Goal: Use online tool/utility: Utilize a website feature to perform a specific function

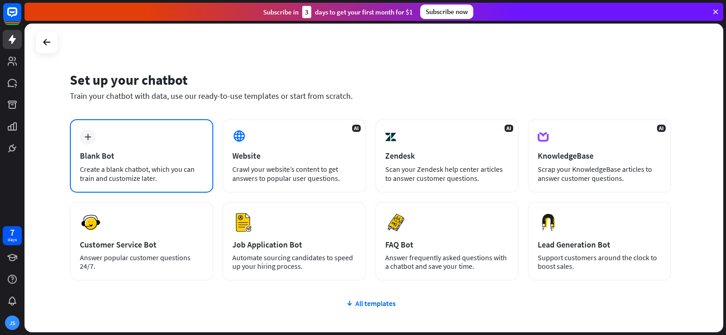
click at [165, 150] on div "plus Blank Bot Create a blank chatbot, which you can train and customize later." at bounding box center [141, 156] width 143 height 74
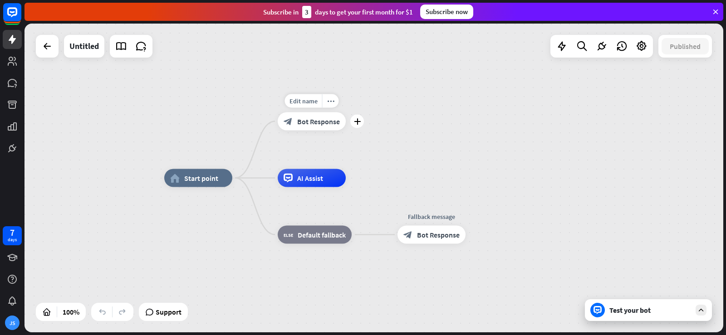
click at [322, 119] on span "Bot Response" at bounding box center [318, 121] width 43 height 9
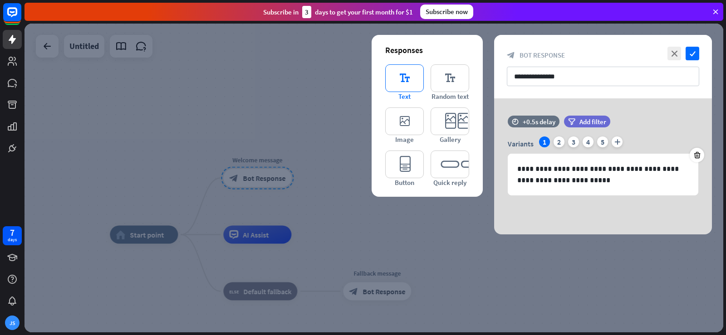
click at [410, 76] on icon "editor_text" at bounding box center [404, 78] width 39 height 28
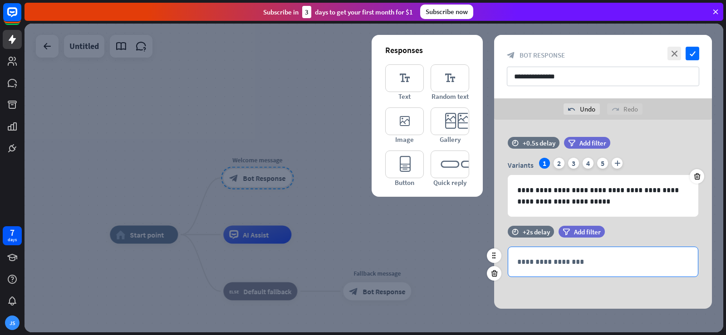
click at [551, 258] on p "**********" at bounding box center [603, 261] width 172 height 11
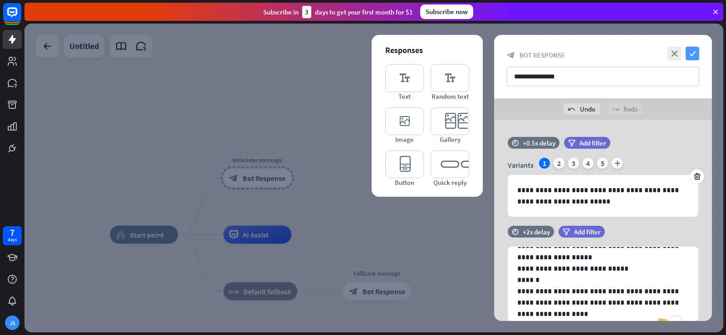
click at [688, 51] on icon "check" at bounding box center [693, 54] width 14 height 14
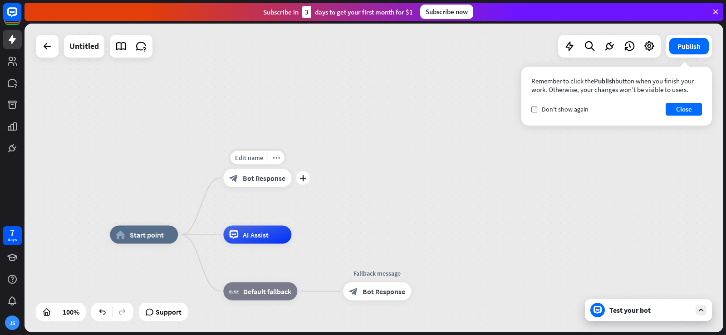
click at [265, 175] on span "Bot Response" at bounding box center [264, 178] width 43 height 9
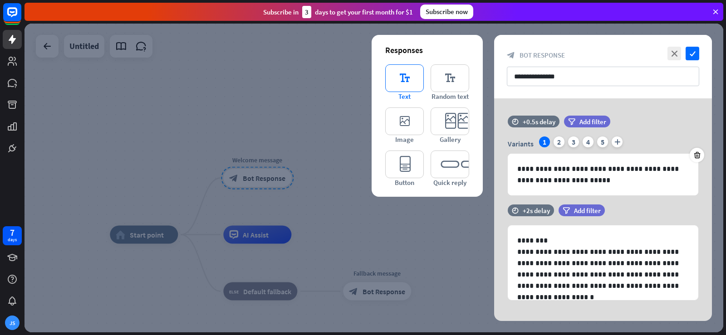
click at [401, 84] on icon "editor_text" at bounding box center [404, 78] width 39 height 28
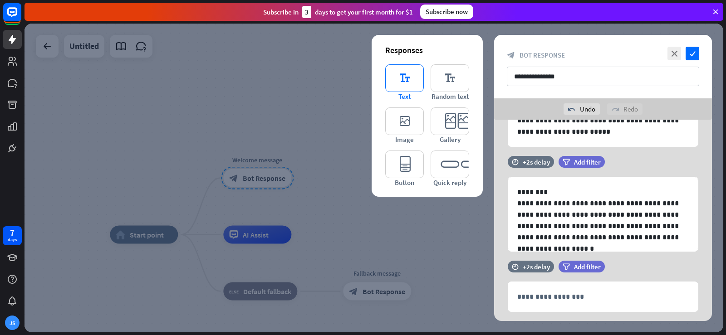
scroll to position [93, 0]
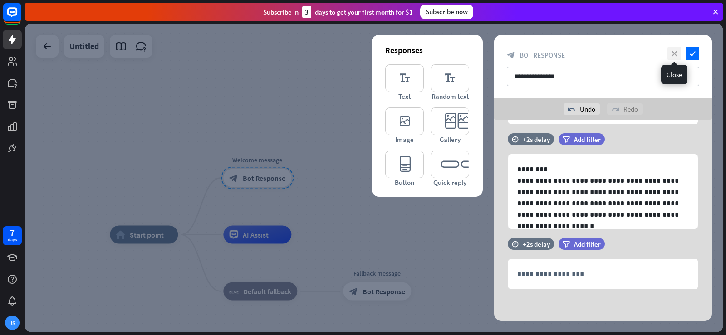
click at [675, 52] on icon "close" at bounding box center [674, 54] width 14 height 14
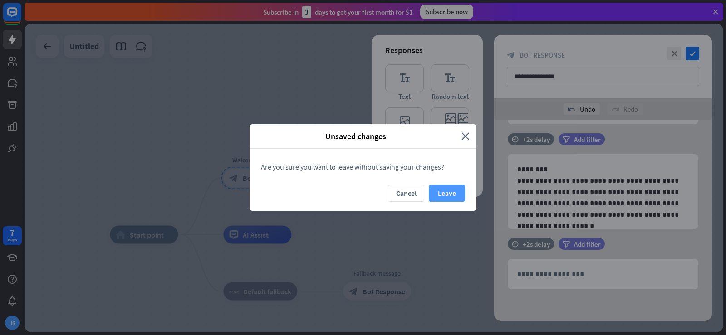
click at [442, 191] on button "Leave" at bounding box center [447, 193] width 36 height 17
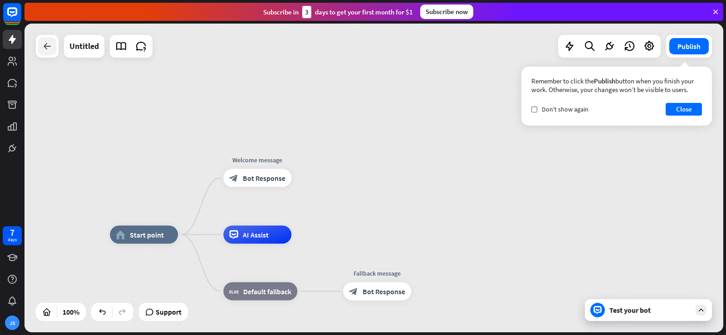
click at [48, 54] on div at bounding box center [47, 46] width 18 height 18
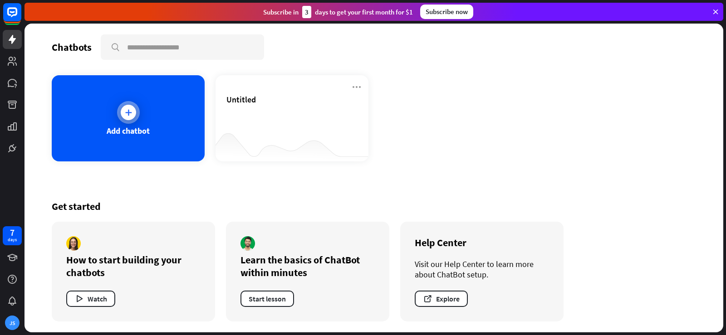
click at [153, 112] on div "Add chatbot" at bounding box center [128, 118] width 153 height 86
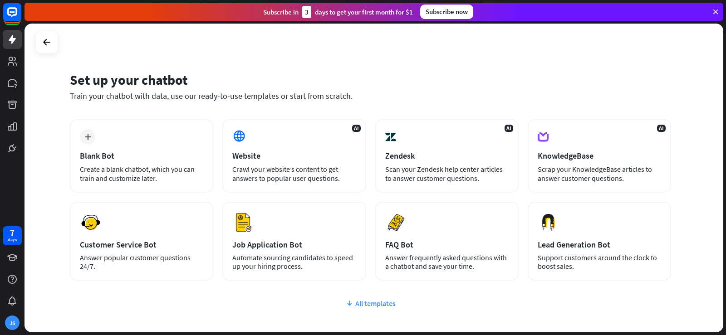
click at [382, 302] on div "All templates" at bounding box center [370, 303] width 601 height 9
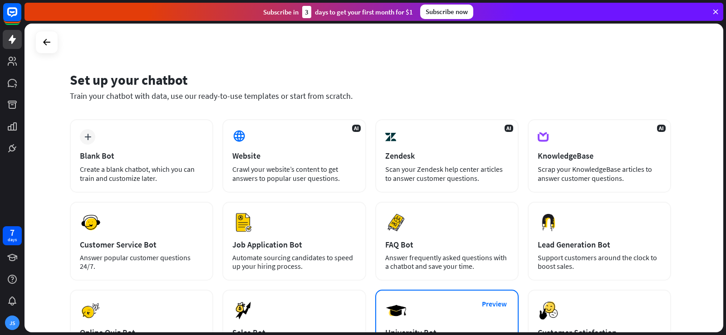
click at [466, 315] on div "Preview University Bot Automate your communication and admission process." at bounding box center [446, 329] width 143 height 79
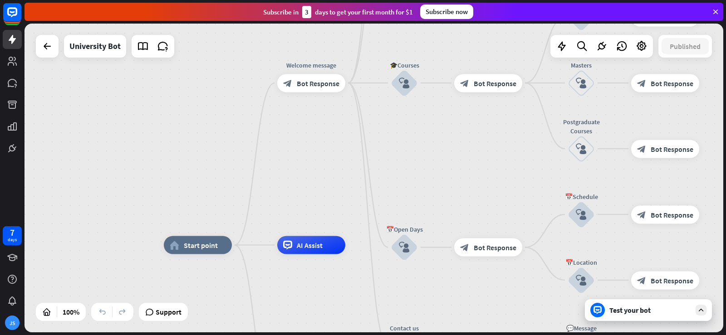
drag, startPoint x: 313, startPoint y: 88, endPoint x: 313, endPoint y: 155, distance: 67.6
click at [313, 155] on div "home_2 Start point Welcome message block_bot_response Bot Response ✨Main menu b…" at bounding box center [374, 178] width 699 height 309
drag, startPoint x: 433, startPoint y: 157, endPoint x: 416, endPoint y: 206, distance: 52.4
click at [474, 87] on span "Bot Response" at bounding box center [495, 83] width 43 height 9
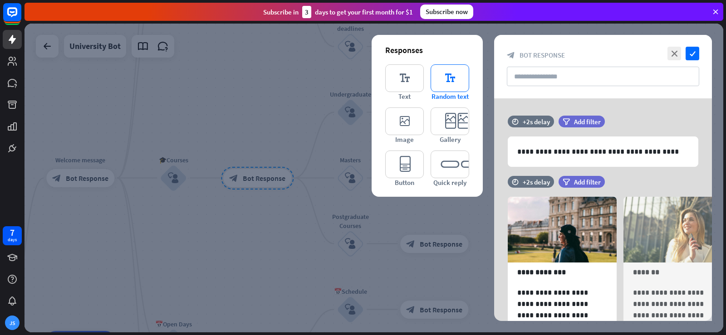
drag, startPoint x: 522, startPoint y: 76, endPoint x: 451, endPoint y: 76, distance: 71.2
click at [451, 76] on icon "editor_text" at bounding box center [450, 78] width 39 height 28
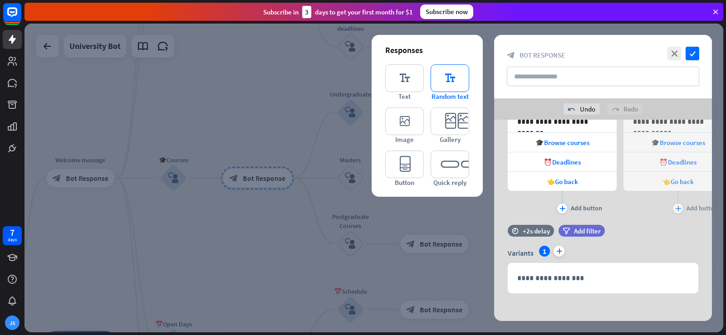
scroll to position [219, 0]
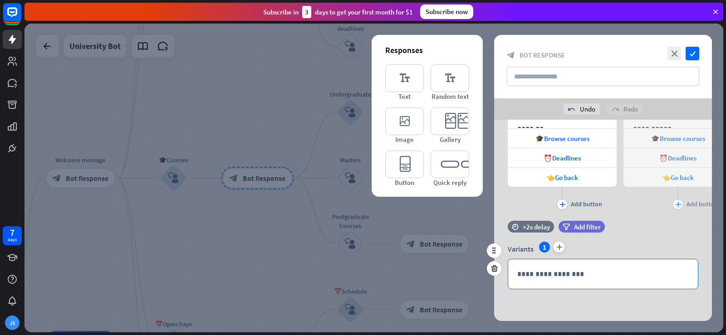
click at [530, 278] on p "**********" at bounding box center [603, 274] width 172 height 11
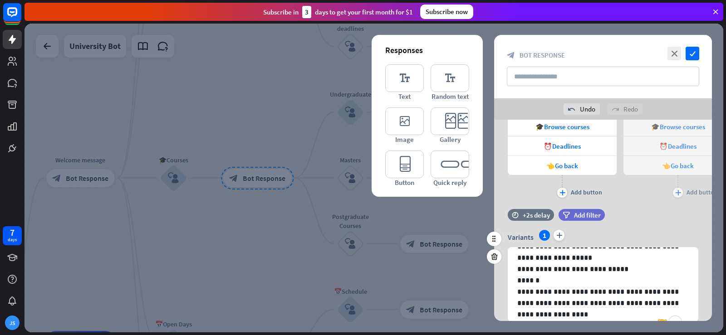
drag, startPoint x: 701, startPoint y: 290, endPoint x: 701, endPoint y: 274, distance: 16.8
click at [701, 274] on div "**********" at bounding box center [603, 276] width 218 height 92
click at [689, 51] on icon "check" at bounding box center [693, 54] width 14 height 14
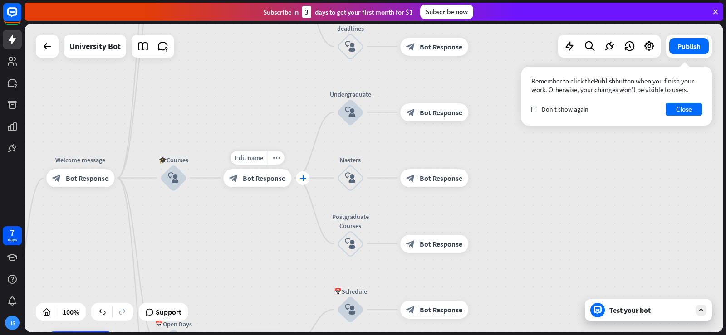
click at [301, 176] on icon "plus" at bounding box center [302, 178] width 7 height 6
